Goal: Transaction & Acquisition: Subscribe to service/newsletter

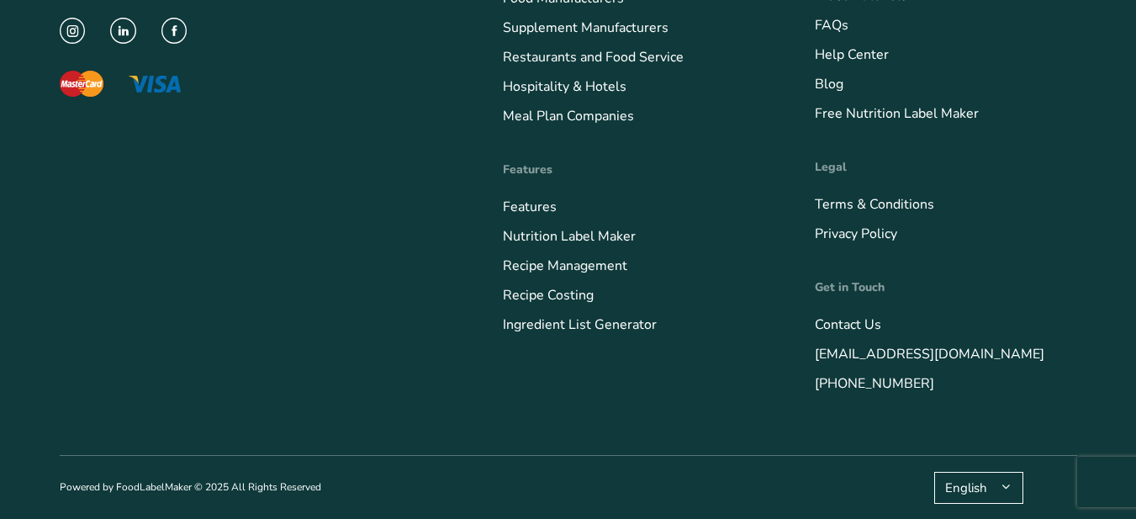
scroll to position [6874, 0]
click at [536, 210] on link "Features" at bounding box center [530, 207] width 54 height 19
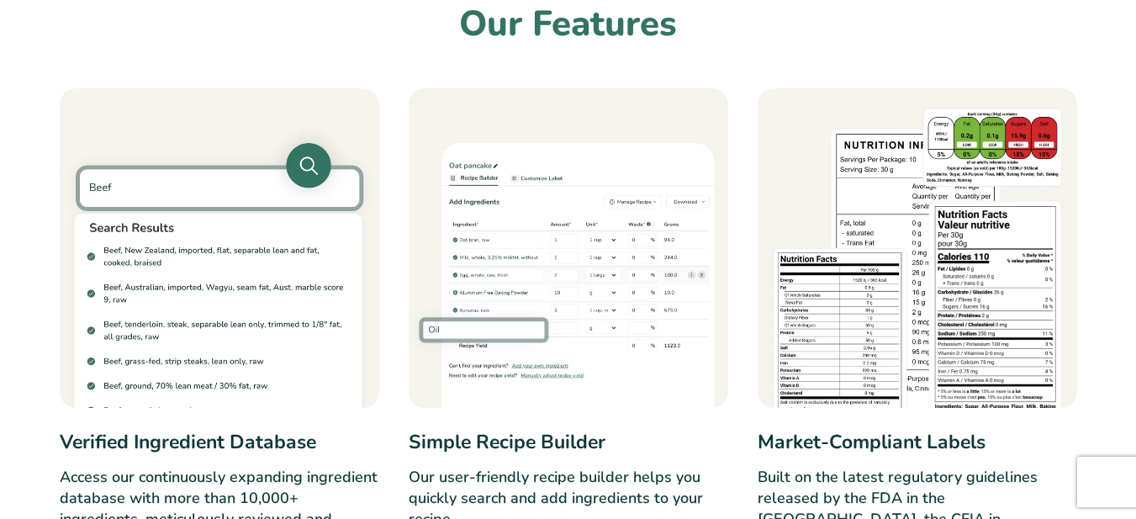
scroll to position [0, 6]
